Goal: Transaction & Acquisition: Purchase product/service

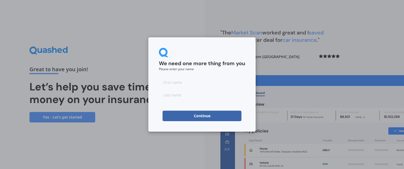
click at [174, 82] on input at bounding box center [202, 82] width 86 height 11
type input "[PERSON_NAME]"
click at [175, 97] on input at bounding box center [202, 95] width 86 height 11
type input "Bray"
click at [203, 116] on button "Continue" at bounding box center [202, 116] width 79 height 11
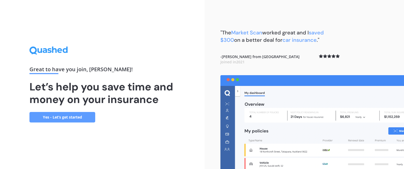
click at [75, 117] on link "Yes - Let’s get started" at bounding box center [62, 117] width 66 height 11
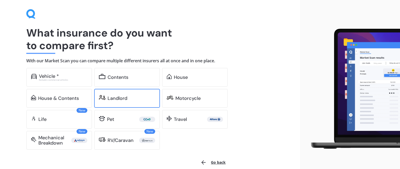
scroll to position [26, 0]
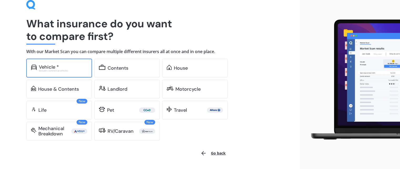
click at [67, 66] on div "Vehicle *" at bounding box center [63, 66] width 48 height 5
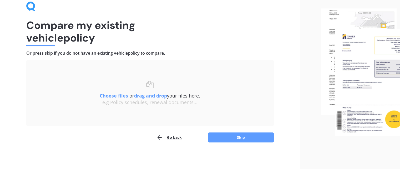
scroll to position [24, 0]
click at [237, 138] on button "Skip" at bounding box center [241, 138] width 66 height 10
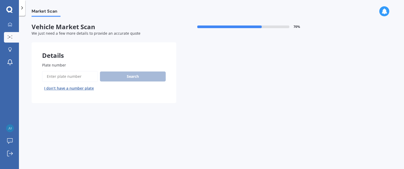
click at [68, 62] on label "Plate number" at bounding box center [103, 65] width 122 height 6
click at [68, 71] on input "Plate number" at bounding box center [70, 76] width 56 height 11
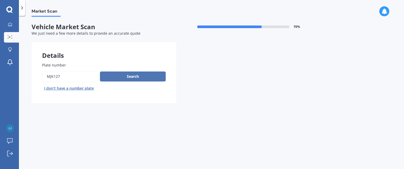
type input "mjk127"
click at [129, 77] on button "Search" at bounding box center [133, 77] width 66 height 10
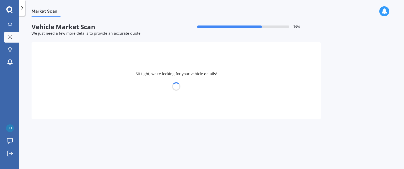
select select "HYUNDAI"
select select "KONA"
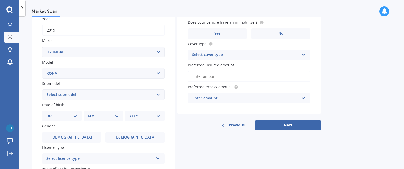
scroll to position [79, 0]
click at [157, 95] on select "Select submodel 1.6 HYBRID Elite 2W 1.6 Hybrid Limited N 1.6 Turbo AWD 2.0 2WD …" at bounding box center [103, 94] width 123 height 11
select select "2.0 2WD"
click at [42, 89] on select "Select submodel 1.6 HYBRID Elite 2W 1.6 Hybrid Limited N 1.6 Turbo AWD 2.0 2WD …" at bounding box center [103, 94] width 123 height 11
click at [74, 115] on select "DD 01 02 03 04 05 06 07 08 09 10 11 12 13 14 15 16 17 18 19 20 21 22 23 24 25 2…" at bounding box center [61, 116] width 31 height 6
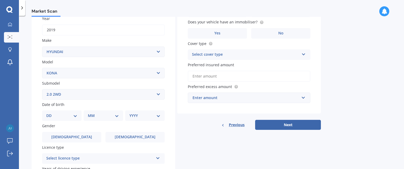
select select "06"
click at [51, 113] on select "DD 01 02 03 04 05 06 07 08 09 10 11 12 13 14 15 16 17 18 19 20 21 22 23 24 25 2…" at bounding box center [61, 116] width 31 height 6
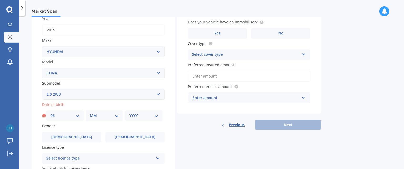
click at [115, 116] on select "MM 01 02 03 04 05 06 07 08 09 10 11 12" at bounding box center [104, 116] width 29 height 6
select select "06"
click at [90, 113] on select "MM 01 02 03 04 05 06 07 08 09 10 11 12" at bounding box center [104, 116] width 29 height 6
click at [154, 115] on select "YYYY 2025 2024 2023 2022 2021 2020 2019 2018 2017 2016 2015 2014 2013 2012 2011…" at bounding box center [143, 116] width 29 height 6
select select "1956"
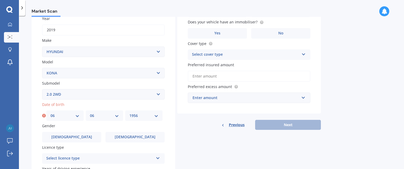
click at [129, 113] on select "YYYY 2025 2024 2023 2022 2021 2020 2019 2018 2017 2016 2015 2014 2013 2012 2011…" at bounding box center [143, 116] width 29 height 6
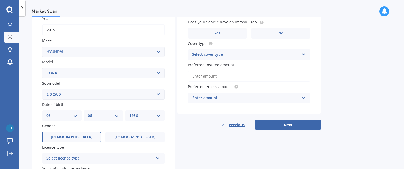
click at [84, 137] on label "Male" at bounding box center [71, 137] width 59 height 11
click at [0, 0] on input "Male" at bounding box center [0, 0] width 0 height 0
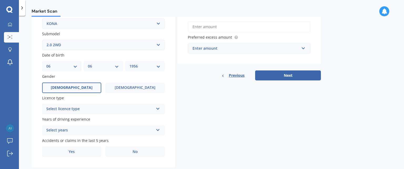
scroll to position [132, 0]
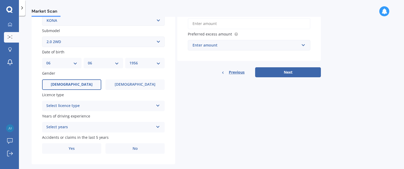
click at [159, 104] on icon at bounding box center [158, 105] width 4 height 4
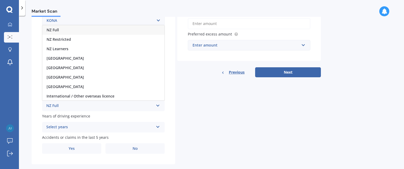
click at [58, 30] on span "NZ Full" at bounding box center [53, 29] width 12 height 5
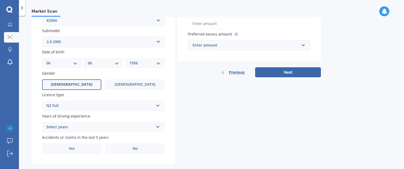
click at [159, 126] on icon at bounding box center [158, 126] width 4 height 4
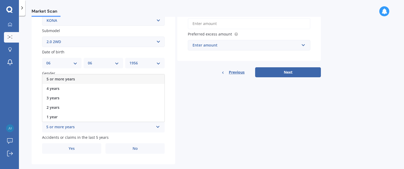
click at [85, 80] on div "5 or more years" at bounding box center [103, 78] width 122 height 9
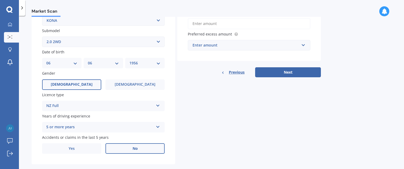
click at [133, 147] on span "No" at bounding box center [135, 149] width 5 height 4
click at [0, 0] on input "No" at bounding box center [0, 0] width 0 height 0
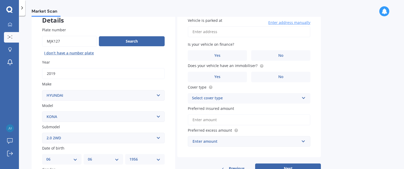
scroll to position [0, 0]
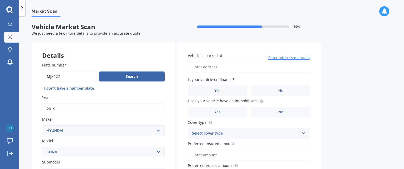
click at [209, 69] on input "Vehicle is parked at" at bounding box center [249, 67] width 123 height 11
type input "11 Old Lake Road, Narrow Neck, Auckland 0624"
click at [281, 92] on span "No" at bounding box center [280, 91] width 5 height 4
click at [0, 0] on input "No" at bounding box center [0, 0] width 0 height 0
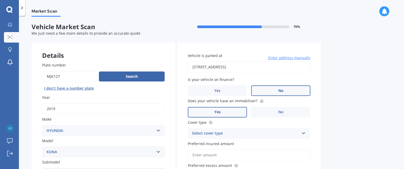
click at [220, 112] on span "Yes" at bounding box center [217, 112] width 6 height 4
click at [0, 0] on input "Yes" at bounding box center [0, 0] width 0 height 0
click at [285, 111] on label "No" at bounding box center [280, 112] width 59 height 11
click at [0, 0] on input "No" at bounding box center [0, 0] width 0 height 0
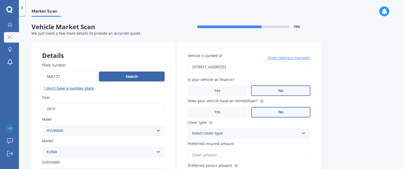
click at [304, 133] on icon at bounding box center [303, 132] width 4 height 4
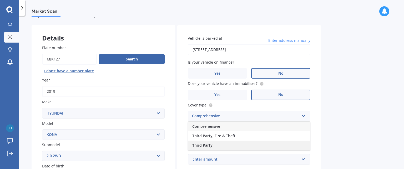
scroll to position [53, 0]
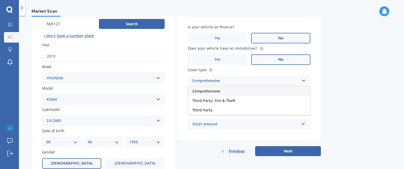
click at [211, 89] on span "Comprehensive" at bounding box center [206, 91] width 28 height 5
click at [220, 100] on input "Preferred insured amount" at bounding box center [249, 102] width 123 height 11
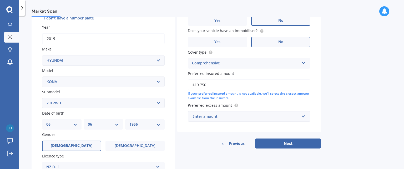
scroll to position [79, 0]
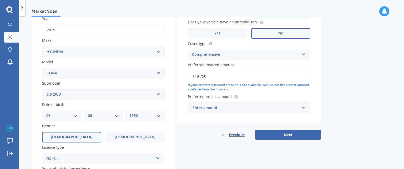
type input "$19,750"
click at [304, 107] on input "text" at bounding box center [247, 108] width 118 height 10
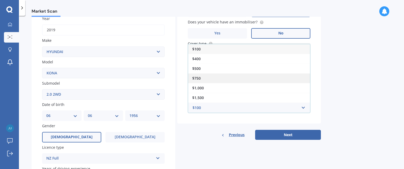
click at [200, 77] on span "$750" at bounding box center [196, 78] width 8 height 5
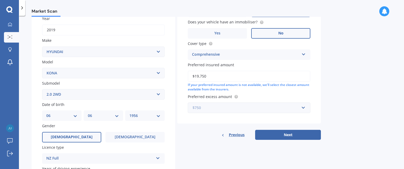
click at [303, 107] on input "text" at bounding box center [247, 108] width 118 height 10
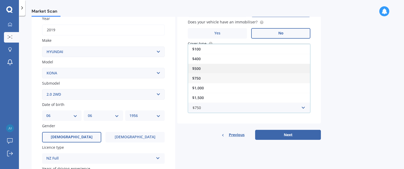
click at [199, 68] on span "$500" at bounding box center [196, 68] width 8 height 5
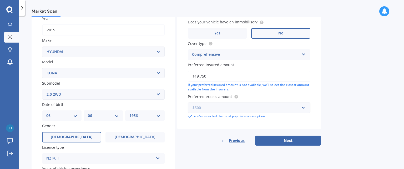
click at [304, 107] on input "text" at bounding box center [247, 108] width 118 height 10
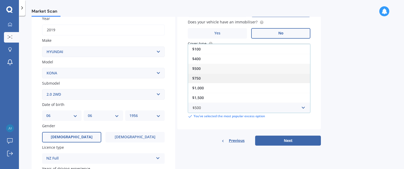
click at [198, 77] on span "$750" at bounding box center [196, 78] width 8 height 5
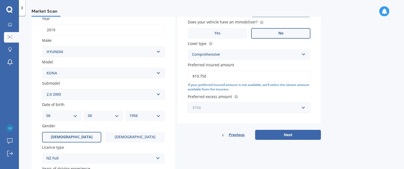
click at [304, 108] on input "text" at bounding box center [247, 108] width 118 height 10
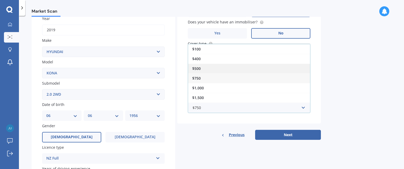
click at [200, 67] on span "$500" at bounding box center [196, 68] width 8 height 5
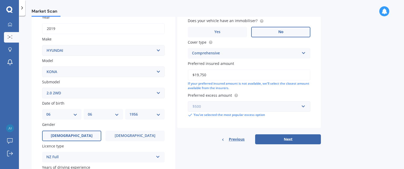
scroll to position [105, 0]
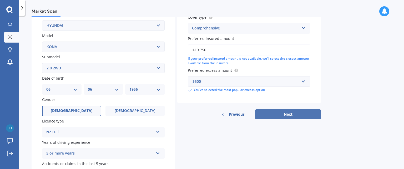
click at [288, 113] on button "Next" at bounding box center [288, 114] width 66 height 10
select select "06"
select select "1956"
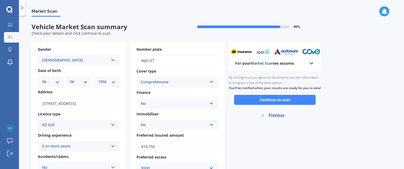
scroll to position [22, 0]
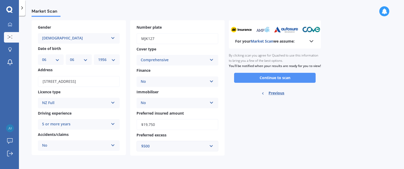
click at [277, 83] on button "Continue to scan" at bounding box center [275, 78] width 82 height 10
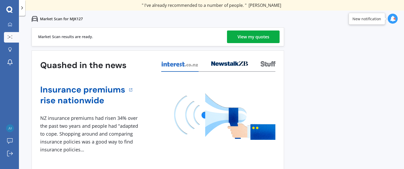
click at [249, 37] on div "View my quotes" at bounding box center [254, 37] width 32 height 13
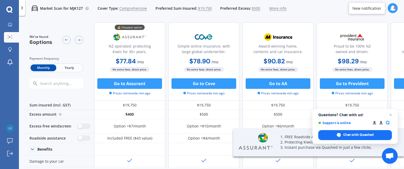
click at [65, 68] on span "Yearly" at bounding box center [69, 67] width 26 height 7
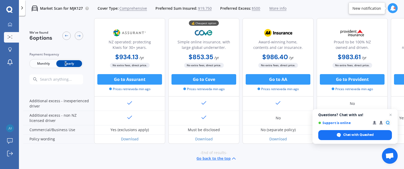
scroll to position [300, 0]
click at [391, 114] on span "Close chat" at bounding box center [390, 115] width 7 height 7
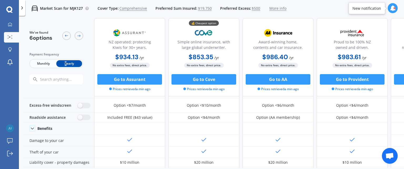
scroll to position [0, 0]
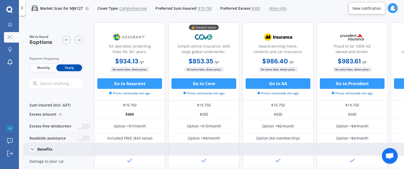
click at [31, 149] on polyline at bounding box center [32, 149] width 3 height 1
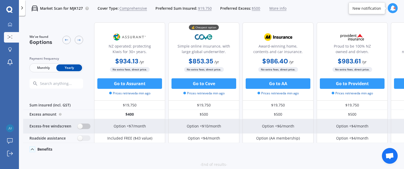
click at [82, 126] on label at bounding box center [84, 127] width 13 height 6
radio input "true"
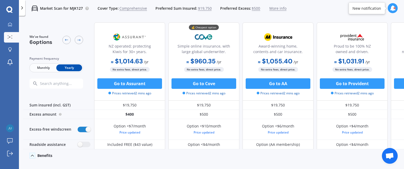
click at [127, 9] on span "Comprehensive" at bounding box center [133, 8] width 28 height 5
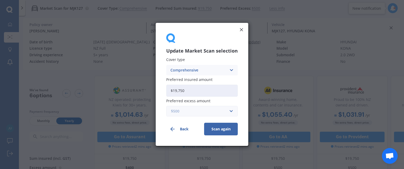
click at [231, 112] on input "text" at bounding box center [200, 112] width 67 height 10
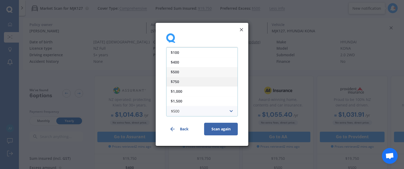
click at [178, 82] on span "$750" at bounding box center [175, 82] width 8 height 4
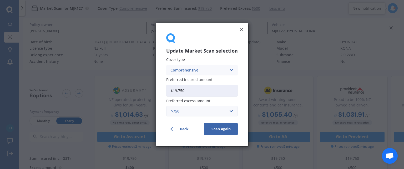
click at [221, 131] on button "Scan again" at bounding box center [221, 129] width 34 height 13
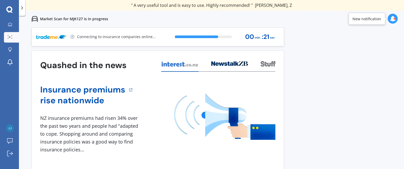
scroll to position [5, 0]
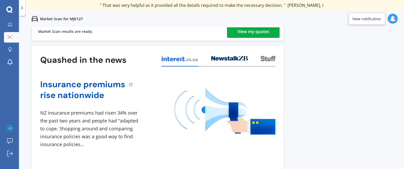
click at [253, 31] on div "View my quotes" at bounding box center [254, 31] width 32 height 13
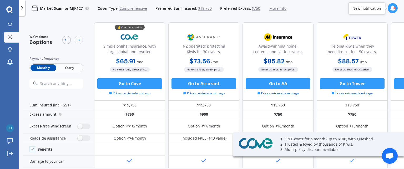
click at [67, 67] on span "Yearly" at bounding box center [69, 67] width 26 height 7
